Goal: Find specific page/section: Find specific page/section

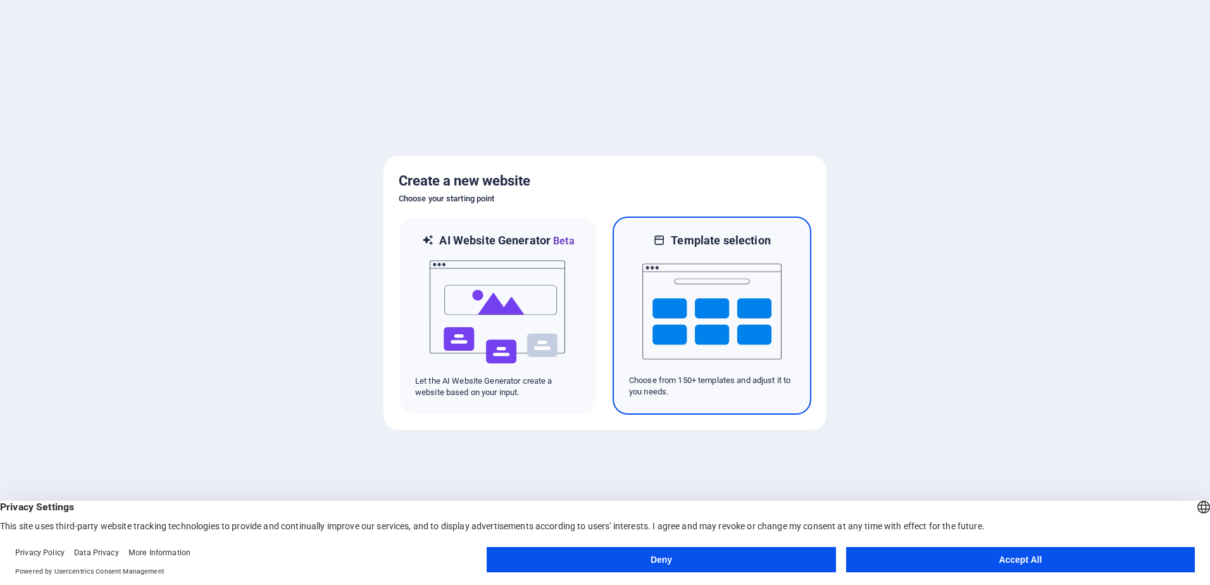
click at [684, 240] on h6 "Template selection" at bounding box center [720, 240] width 99 height 15
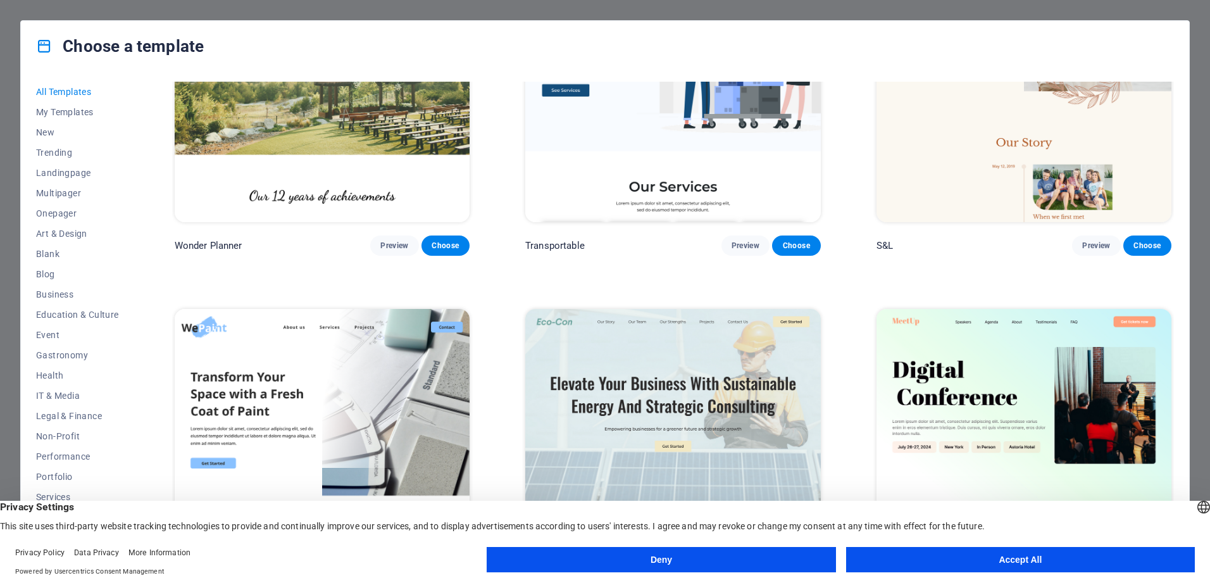
scroll to position [950, 0]
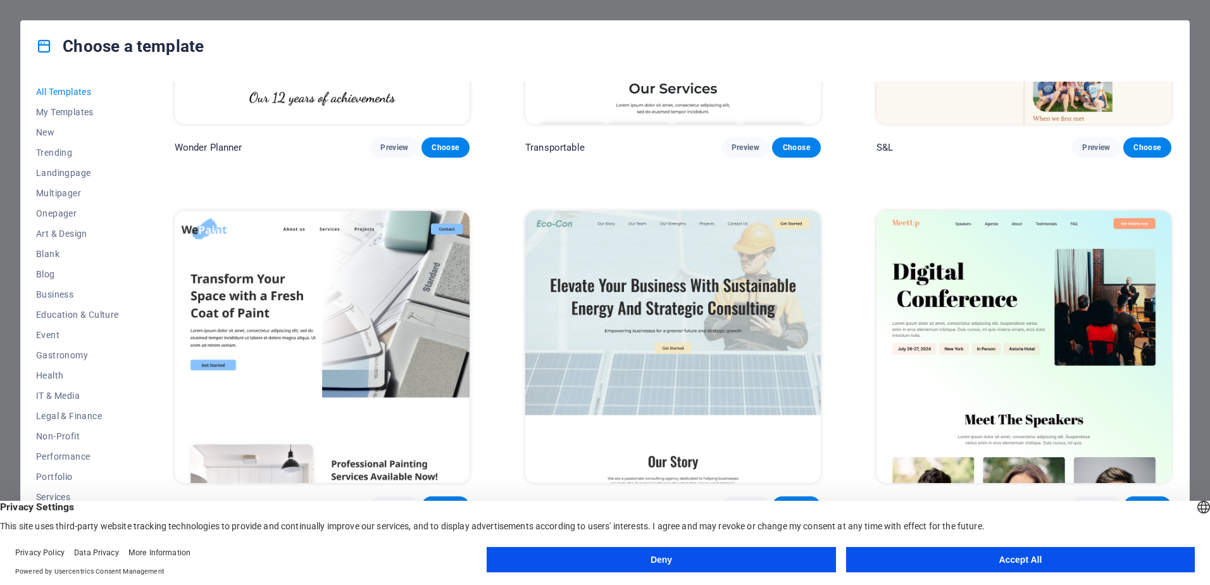
click at [426, 398] on img at bounding box center [322, 347] width 295 height 272
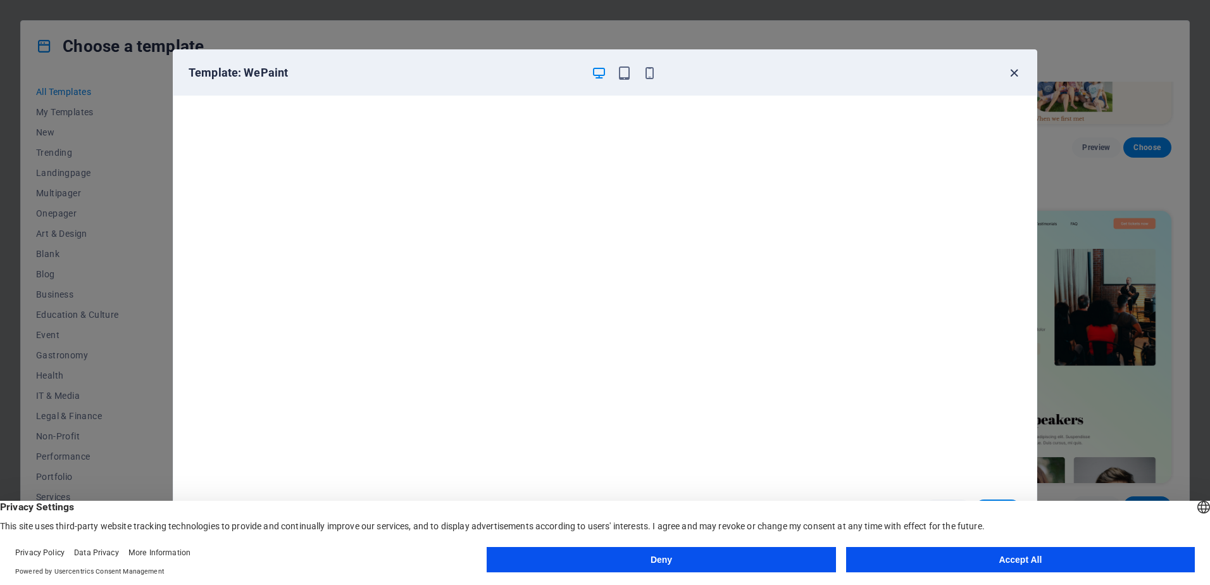
click at [1017, 73] on icon "button" at bounding box center [1014, 73] width 15 height 15
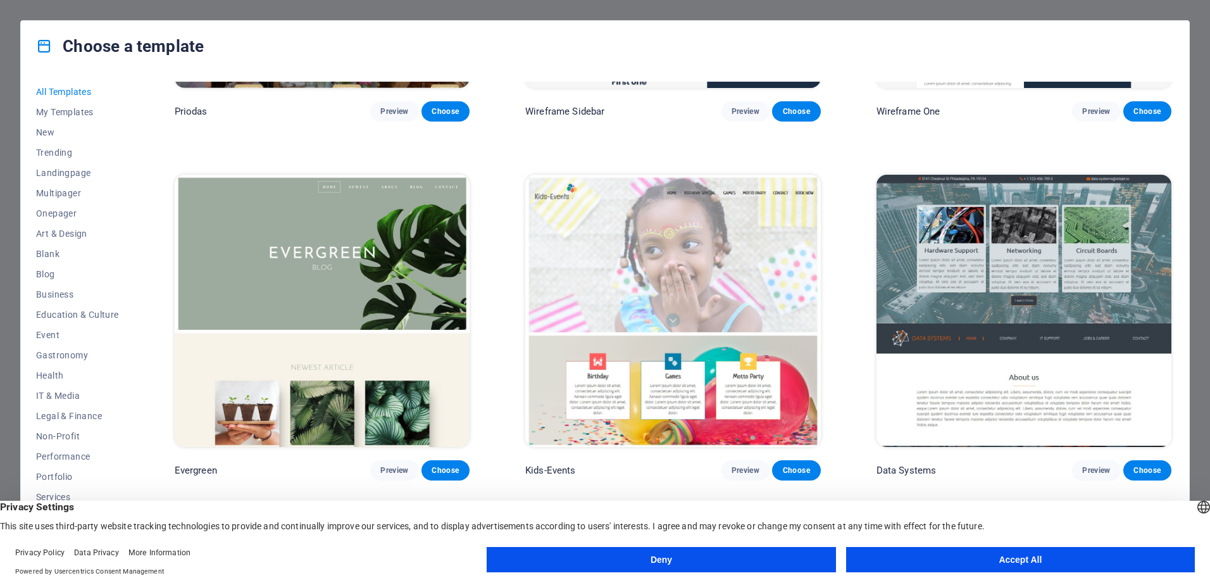
scroll to position [6394, 0]
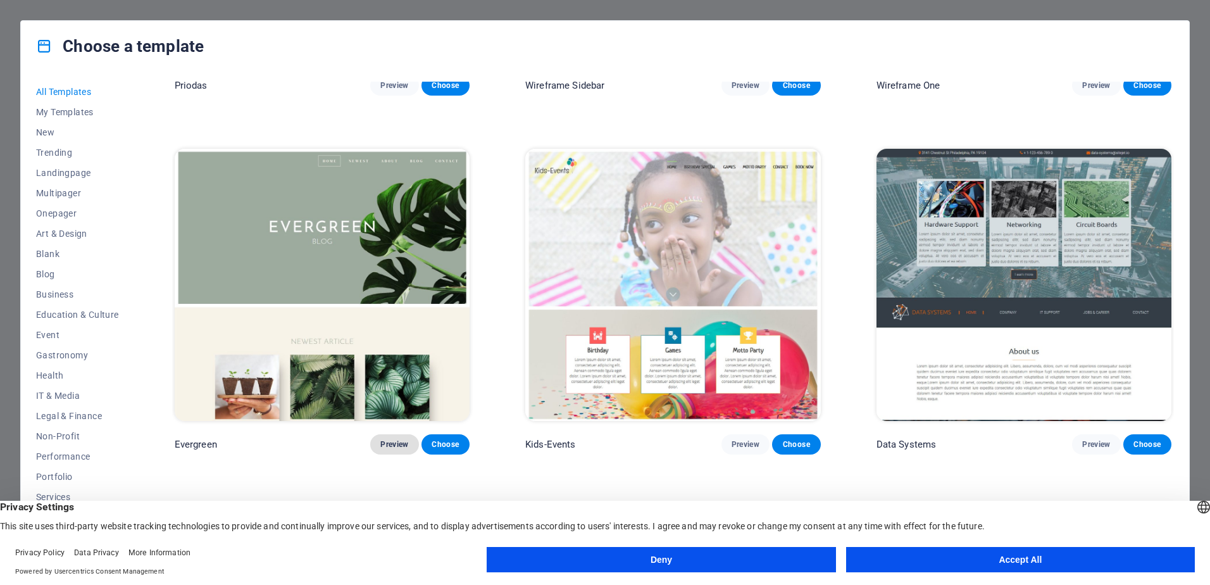
click at [396, 439] on span "Preview" at bounding box center [394, 444] width 28 height 10
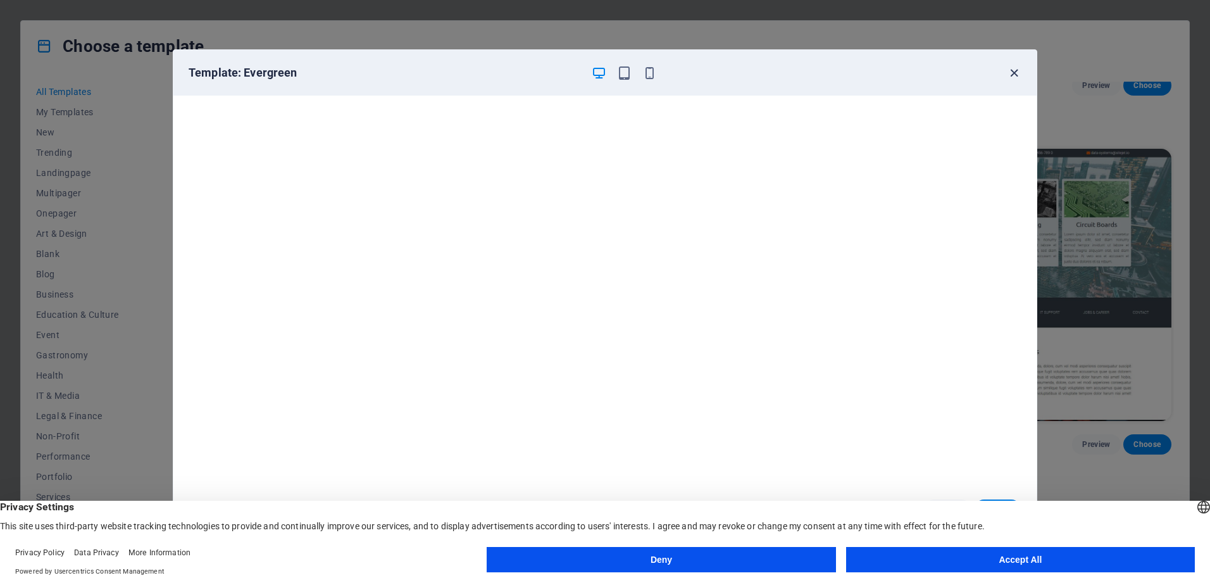
click at [1009, 73] on icon "button" at bounding box center [1014, 73] width 15 height 15
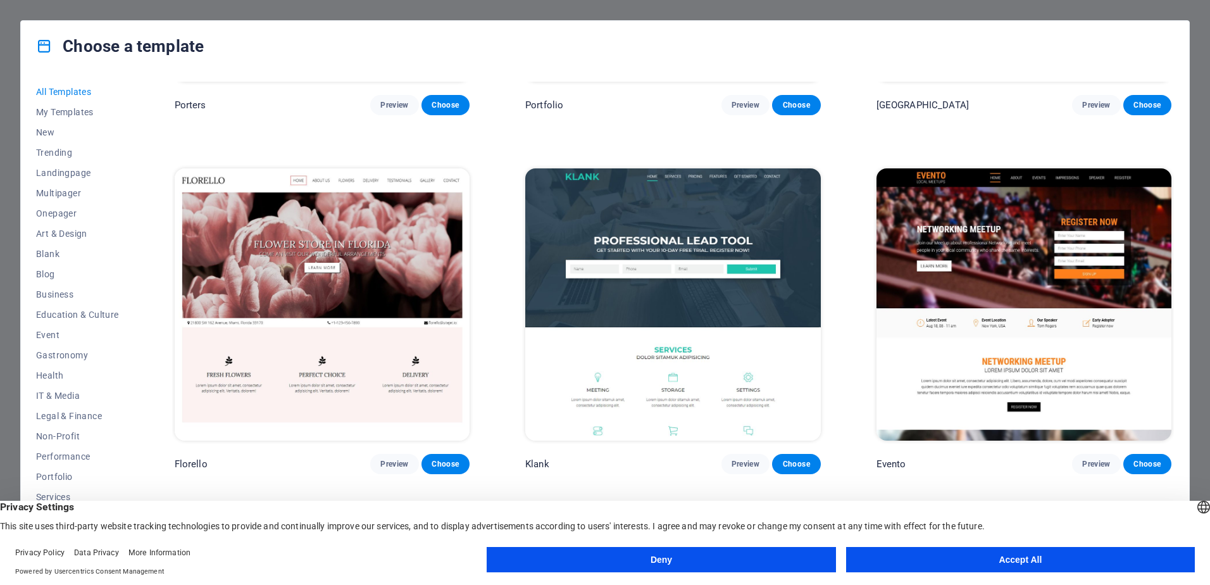
scroll to position [13547, 0]
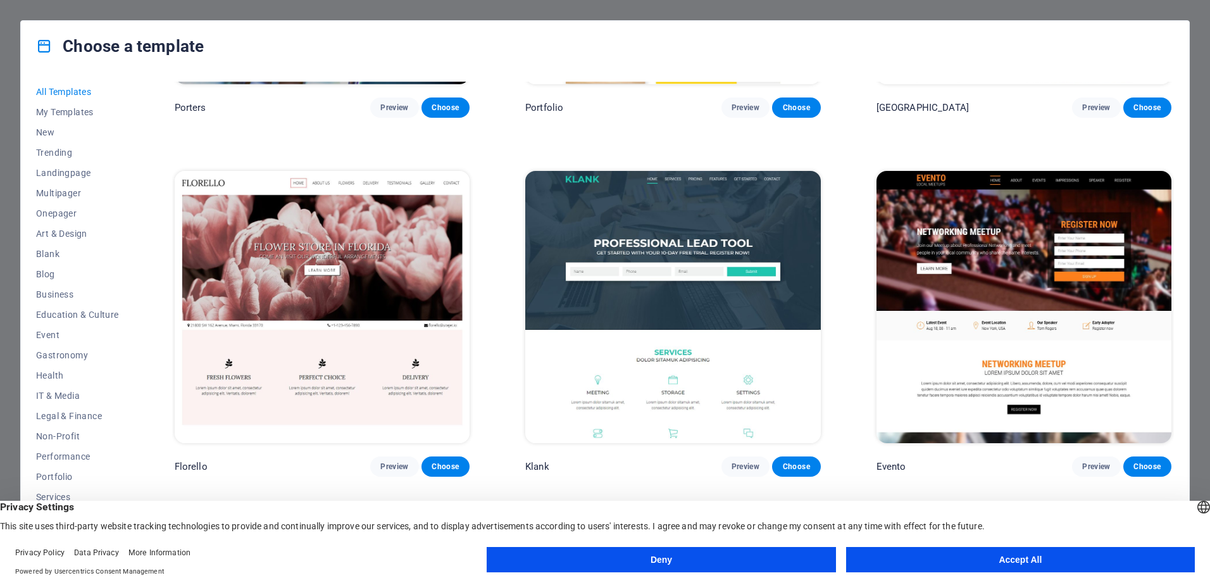
click at [399, 178] on img at bounding box center [322, 307] width 295 height 272
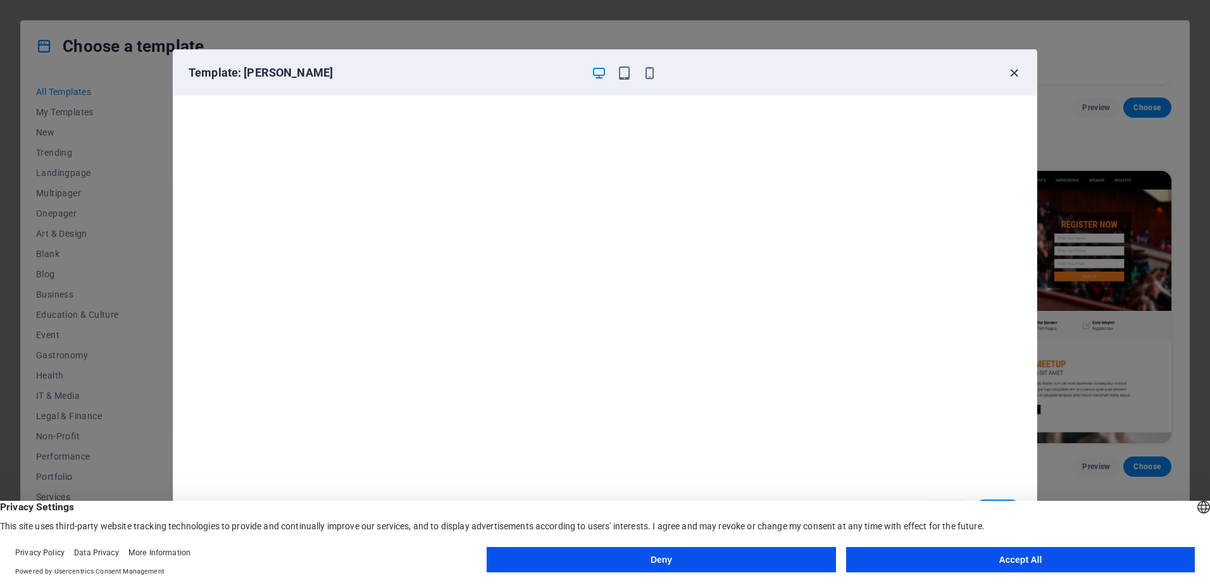
click at [1013, 75] on icon "button" at bounding box center [1014, 73] width 15 height 15
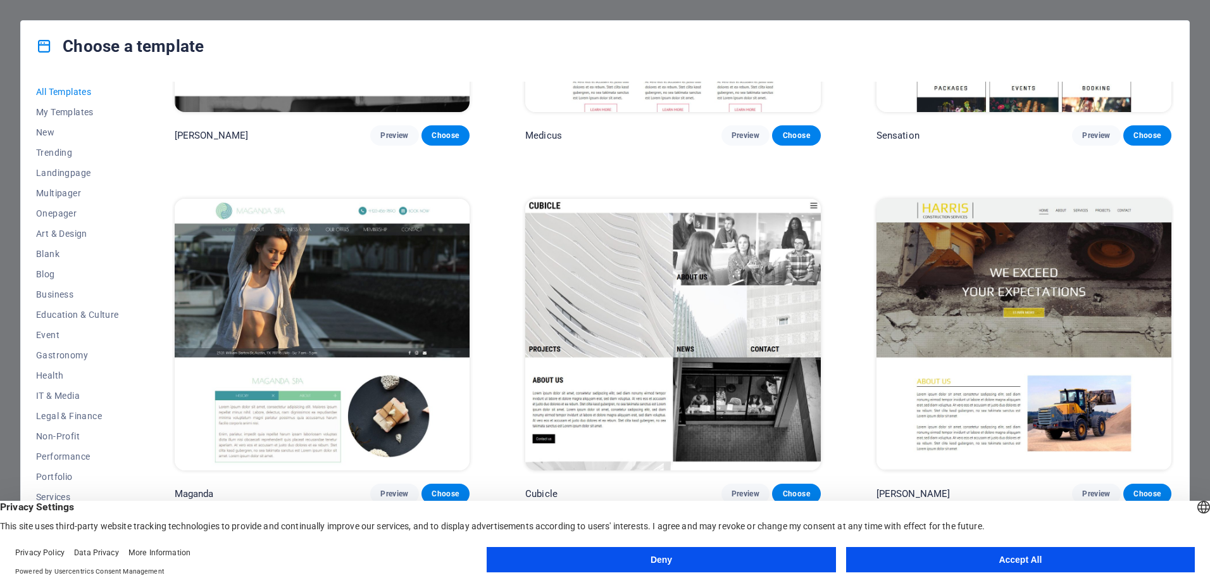
scroll to position [15699, 0]
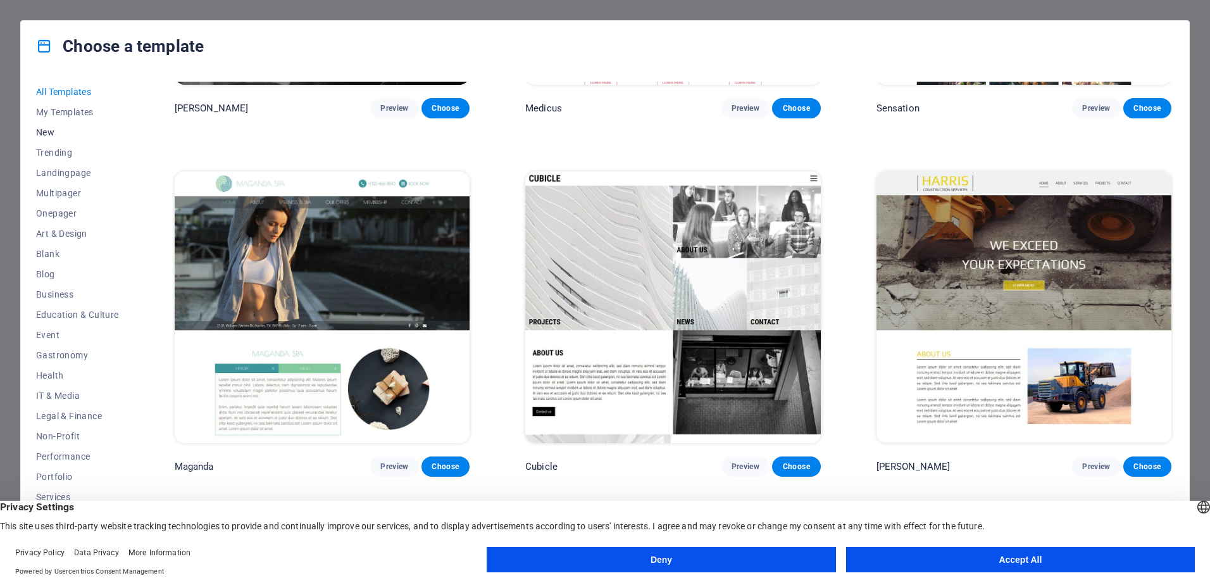
click at [46, 127] on span "New" at bounding box center [77, 132] width 83 height 10
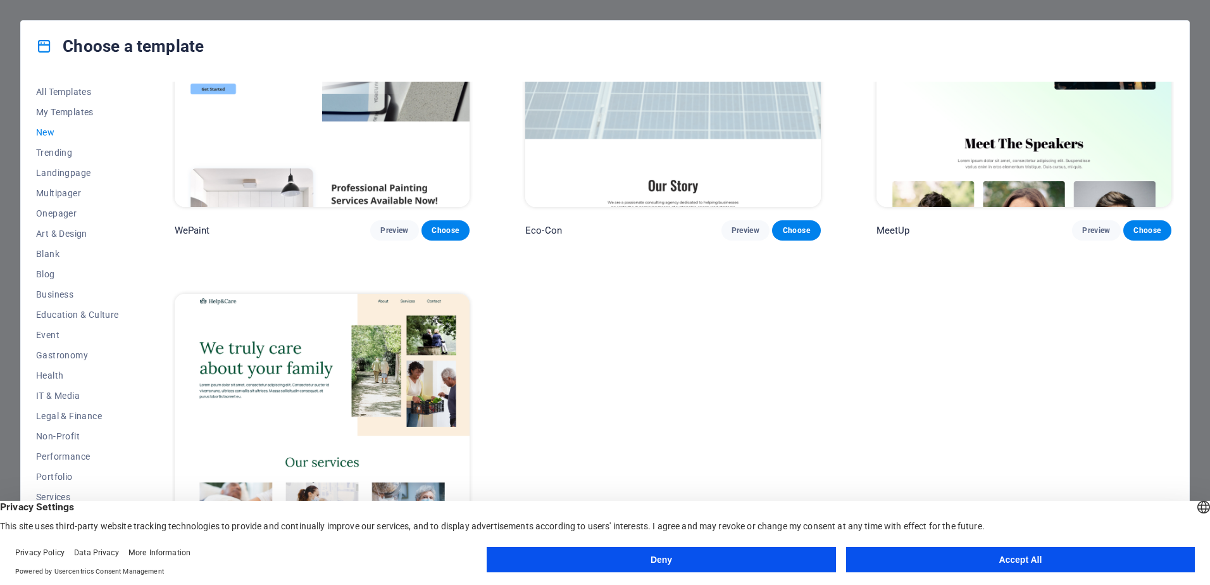
scroll to position [1269, 0]
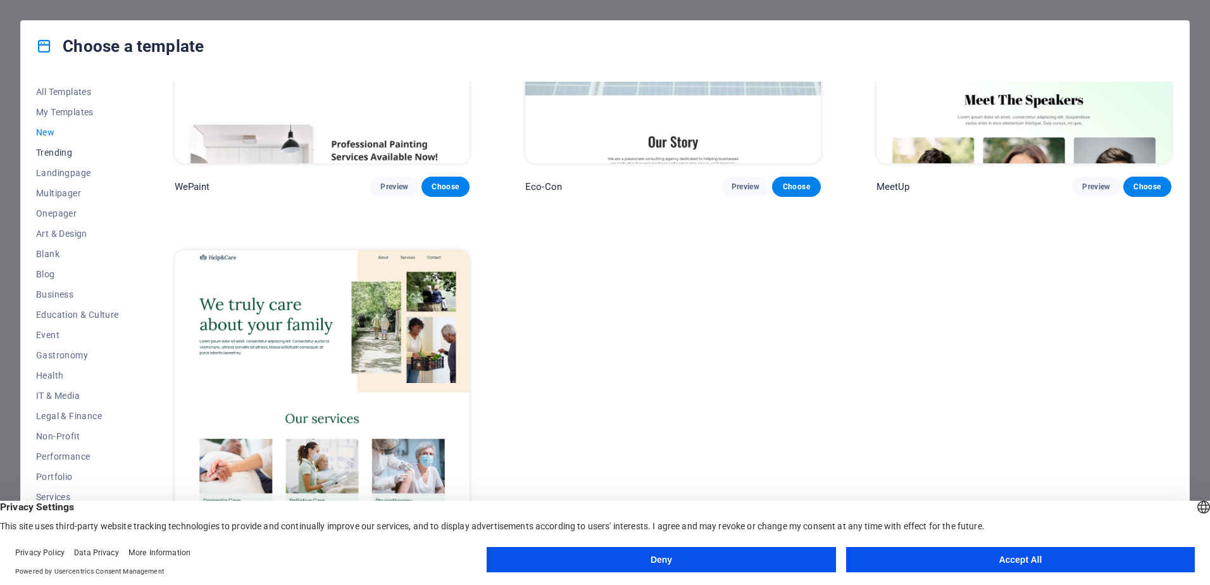
click at [53, 151] on span "Trending" at bounding box center [77, 152] width 83 height 10
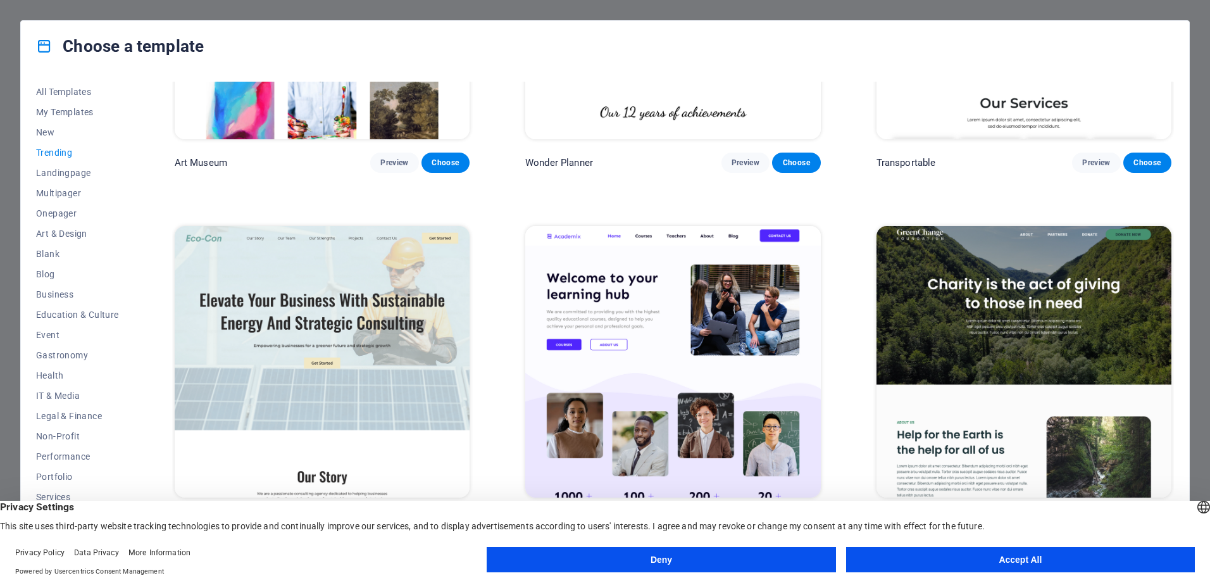
scroll to position [595, 0]
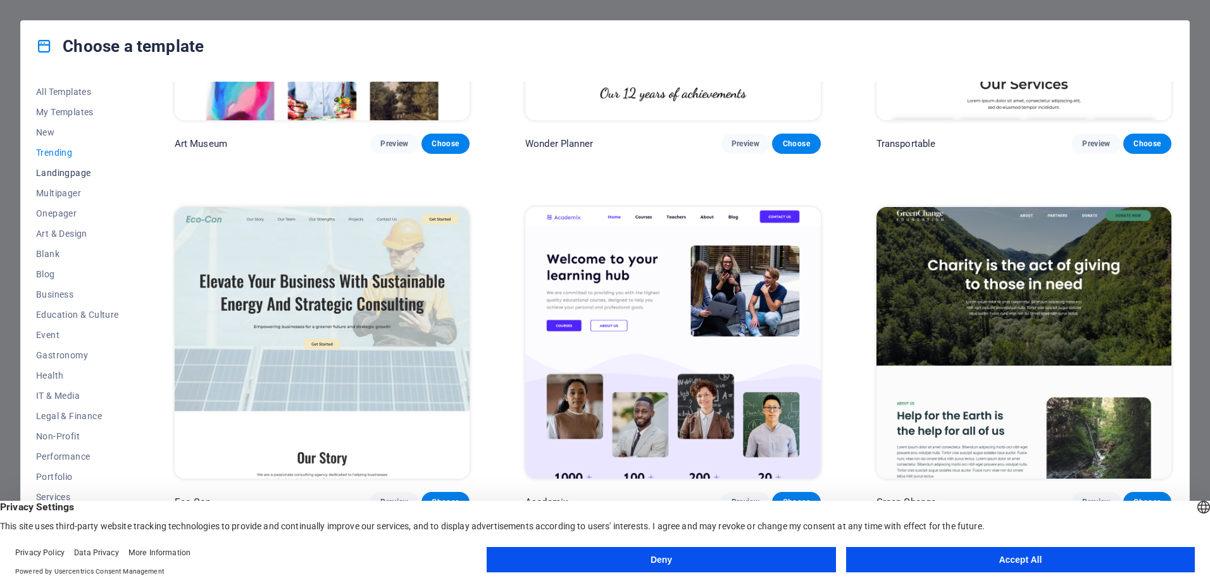
click at [70, 178] on button "Landingpage" at bounding box center [77, 173] width 83 height 20
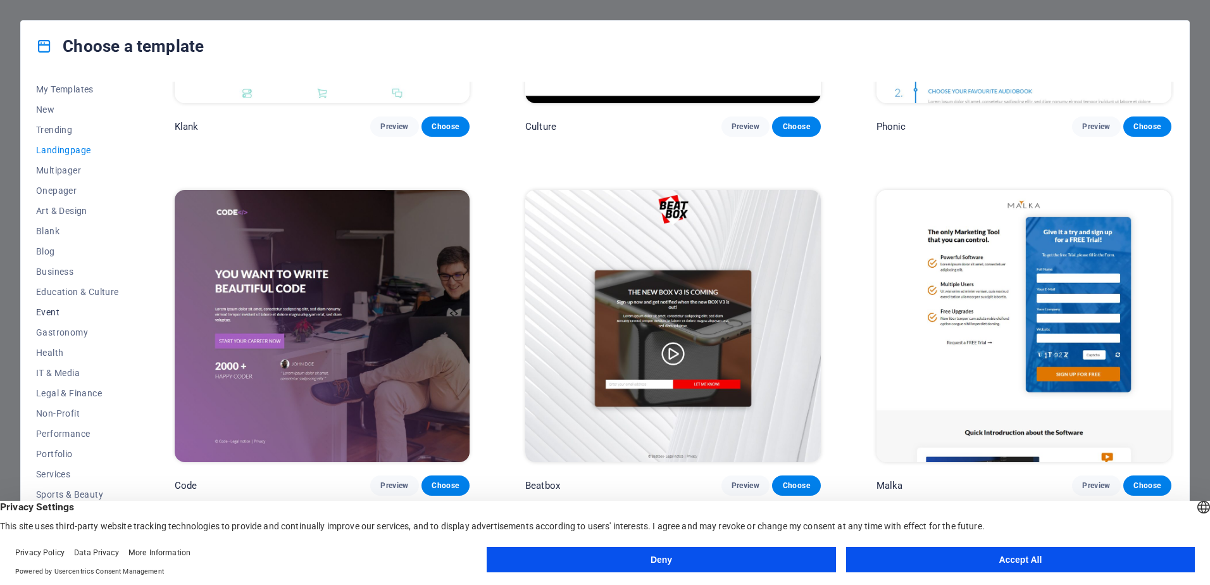
scroll to position [39, 0]
click at [45, 460] on span "Services" at bounding box center [77, 458] width 83 height 10
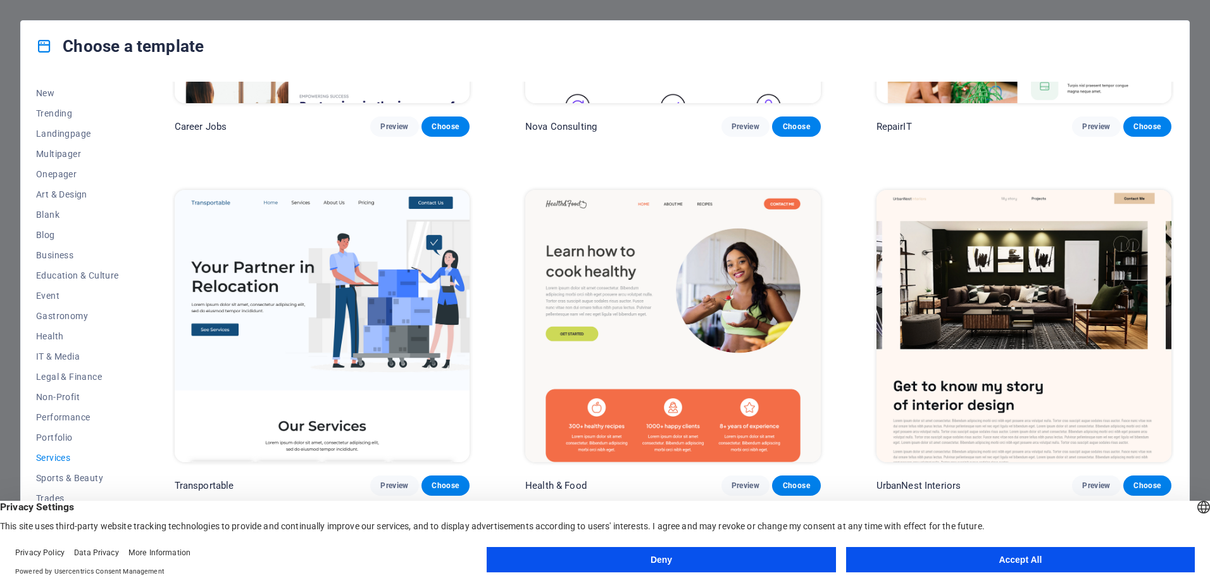
scroll to position [253, 0]
click at [61, 108] on span "Trending" at bounding box center [77, 113] width 83 height 10
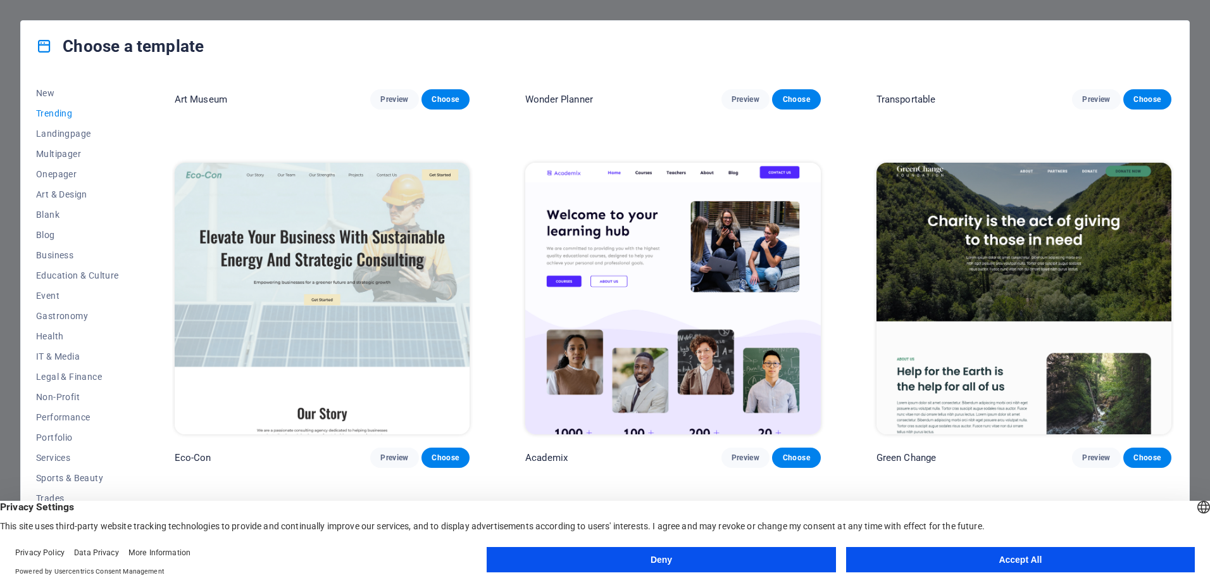
scroll to position [696, 0]
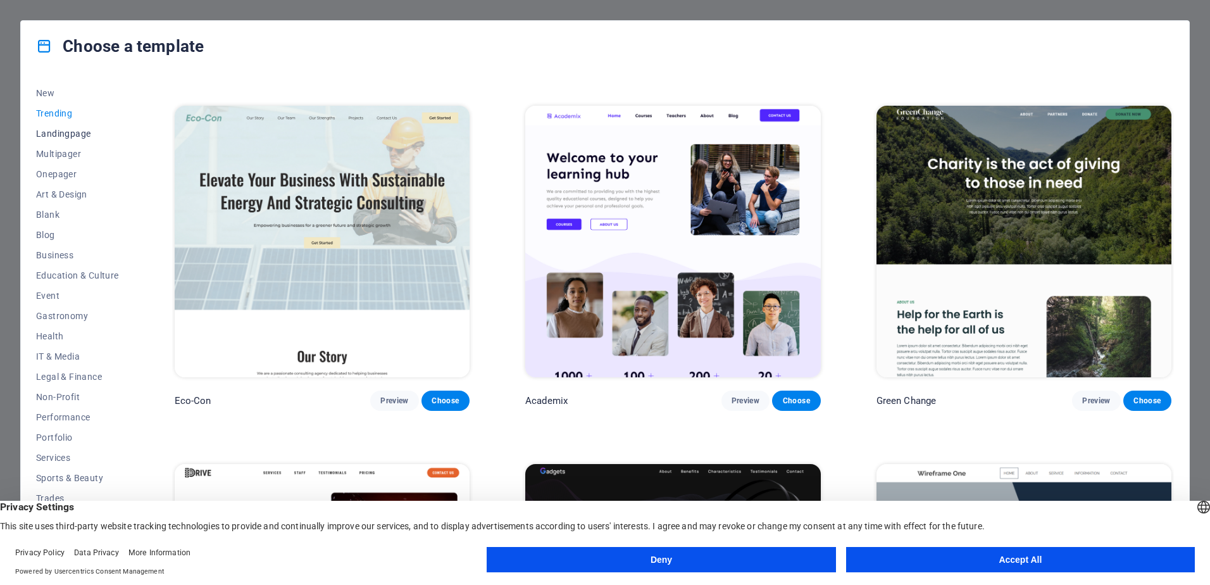
click at [40, 132] on span "Landingpage" at bounding box center [77, 134] width 83 height 10
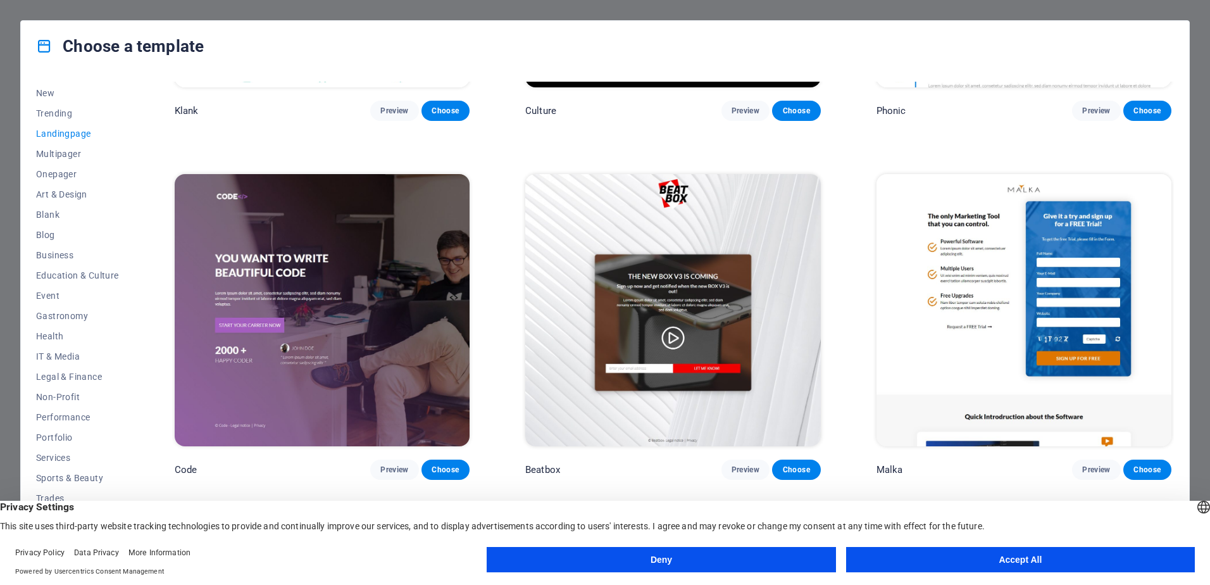
scroll to position [253, 0]
